Goal: Information Seeking & Learning: Check status

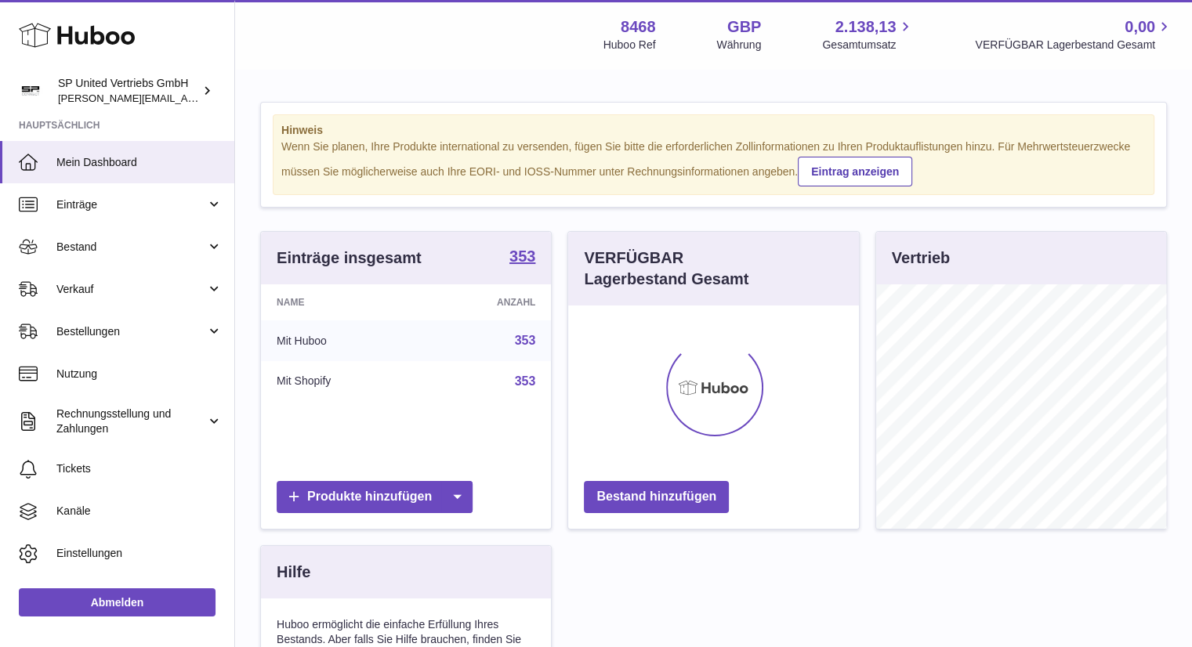
scroll to position [244, 291]
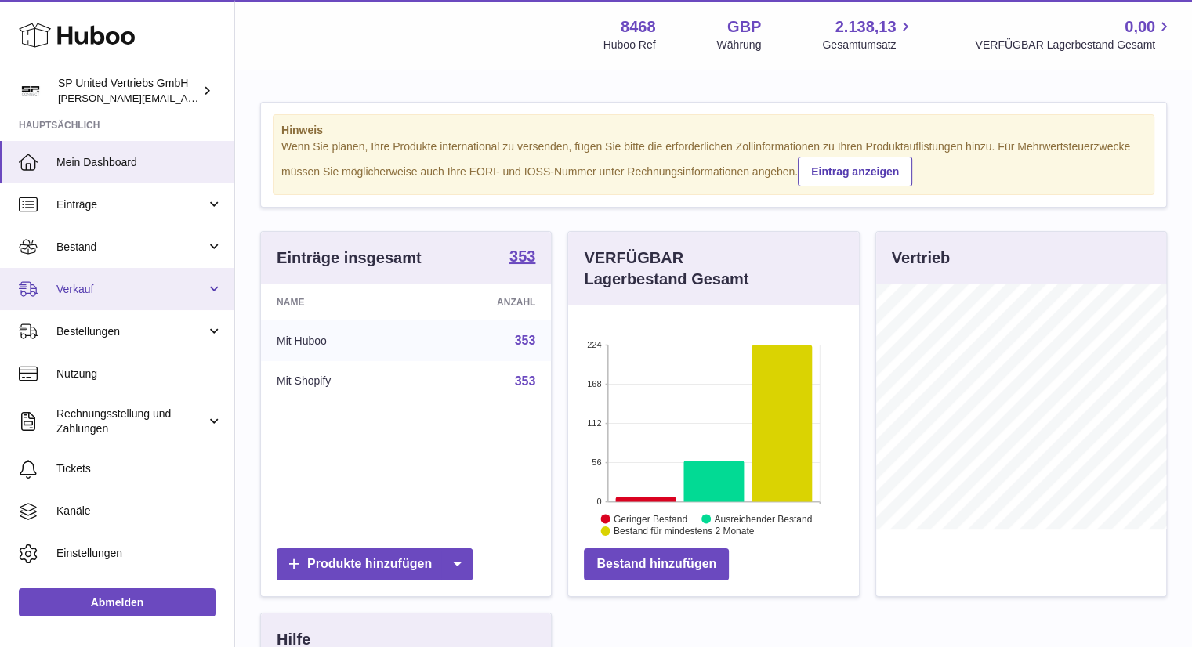
click at [209, 291] on link "Verkauf" at bounding box center [117, 289] width 234 height 42
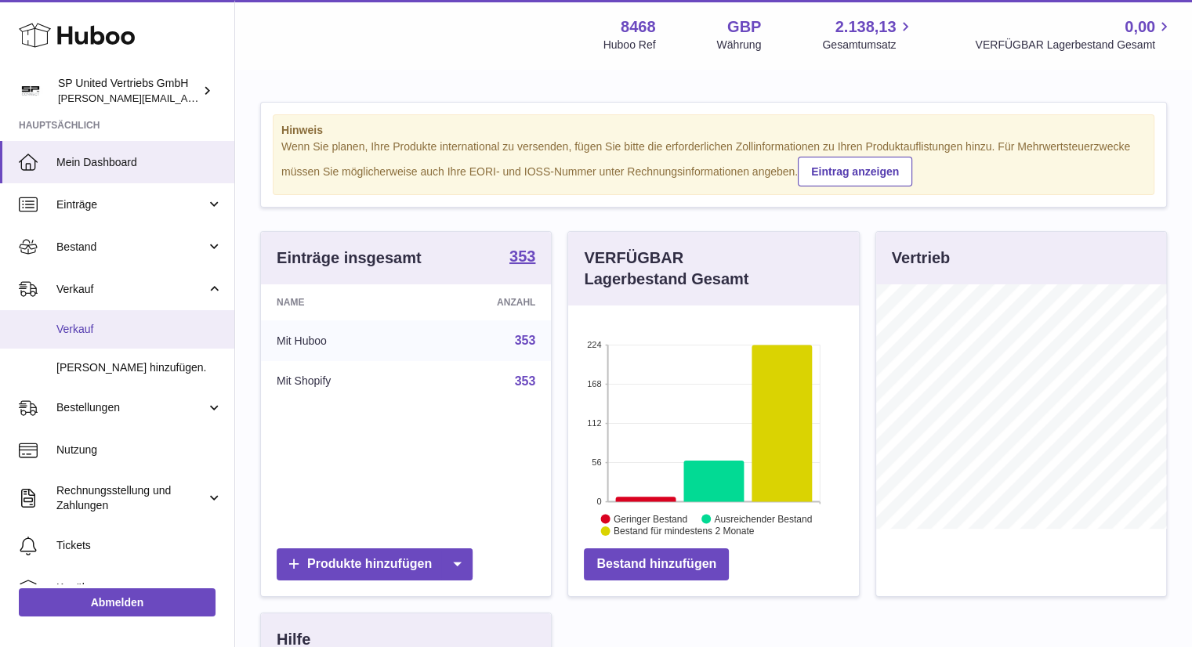
click at [117, 330] on span "Verkauf" at bounding box center [139, 329] width 166 height 15
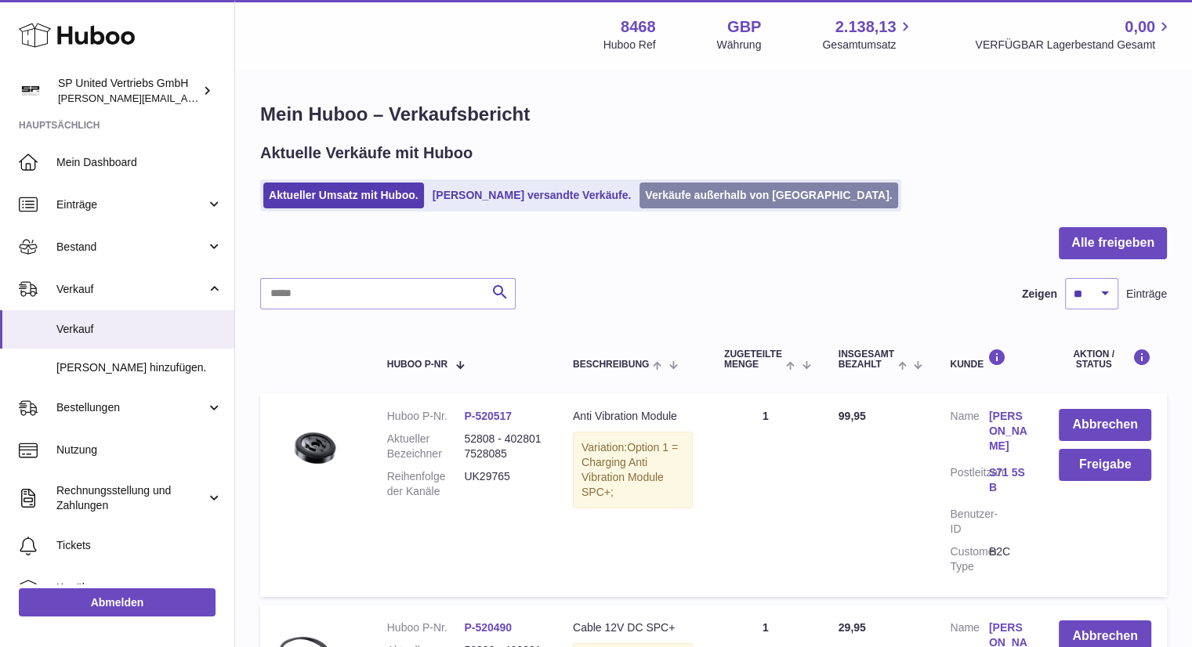
click at [704, 198] on link "Verkäufe außerhalb von [GEOGRAPHIC_DATA]." at bounding box center [768, 196] width 258 height 26
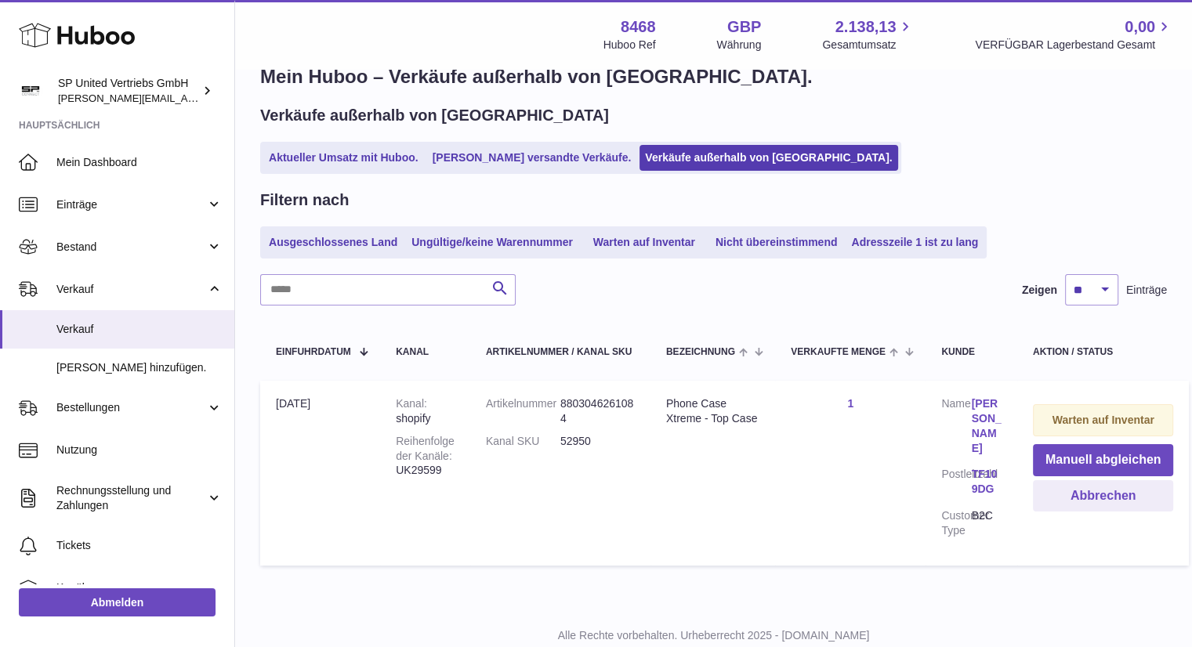
scroll to position [57, 0]
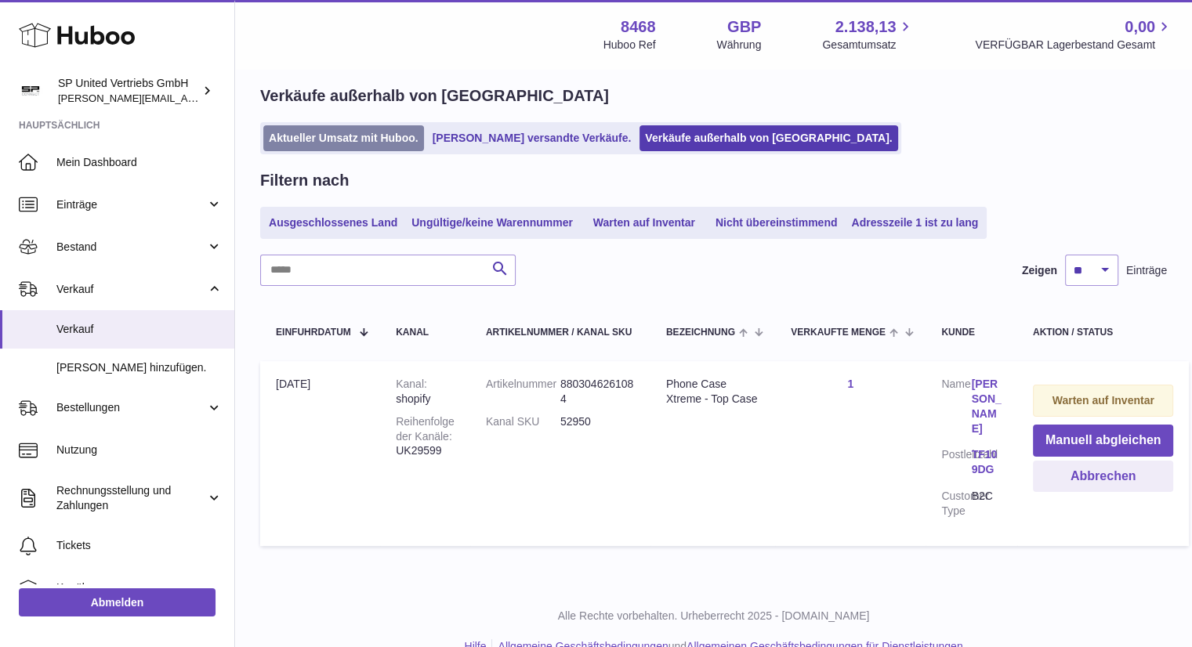
click at [348, 129] on link "Aktueller Umsatz mit Huboo." at bounding box center [343, 138] width 161 height 26
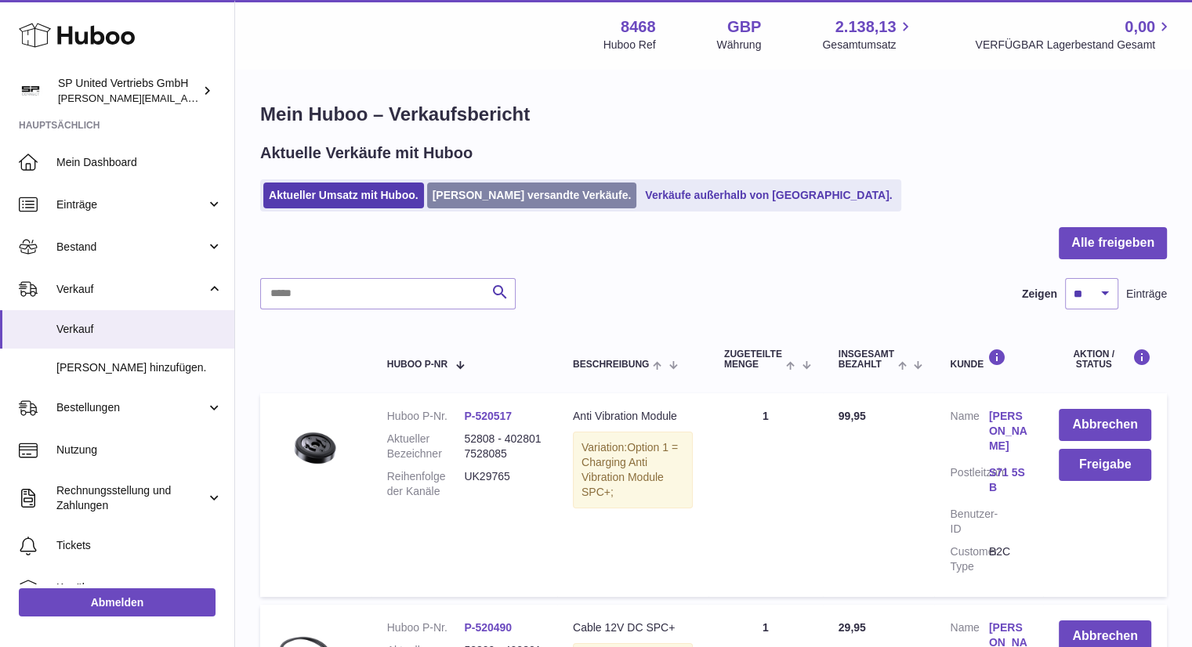
click at [493, 183] on link "[PERSON_NAME] versandte Verkäufe." at bounding box center [532, 196] width 210 height 26
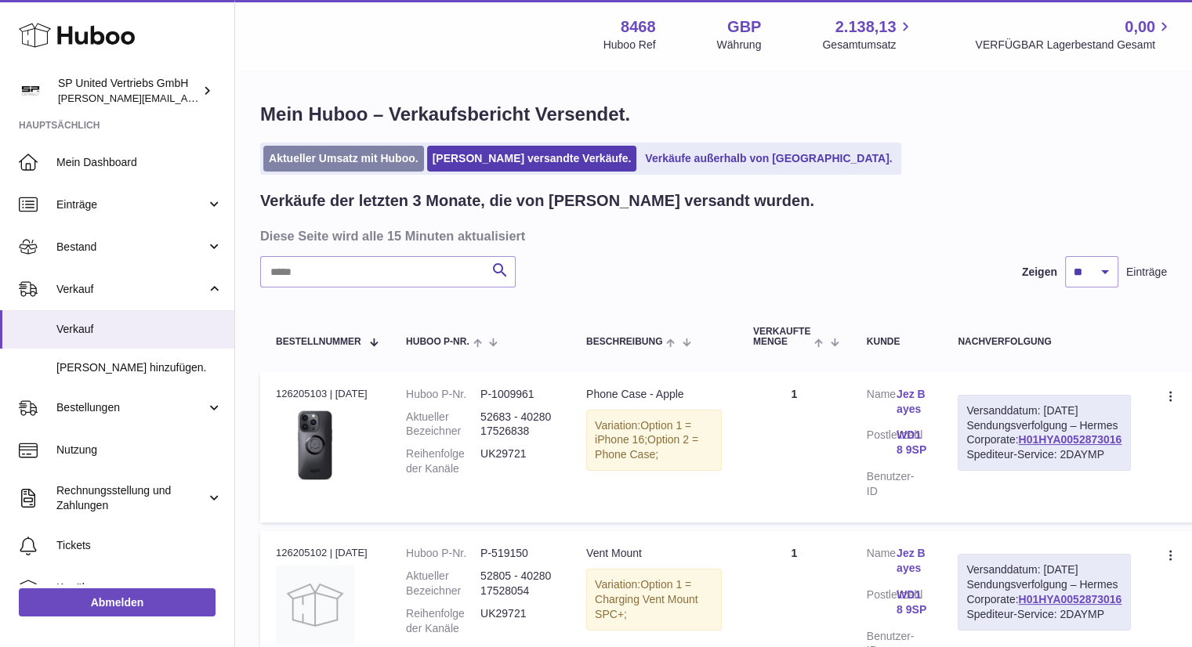
click at [357, 161] on link "Aktueller Umsatz mit Huboo." at bounding box center [343, 159] width 161 height 26
